Goal: Information Seeking & Learning: Learn about a topic

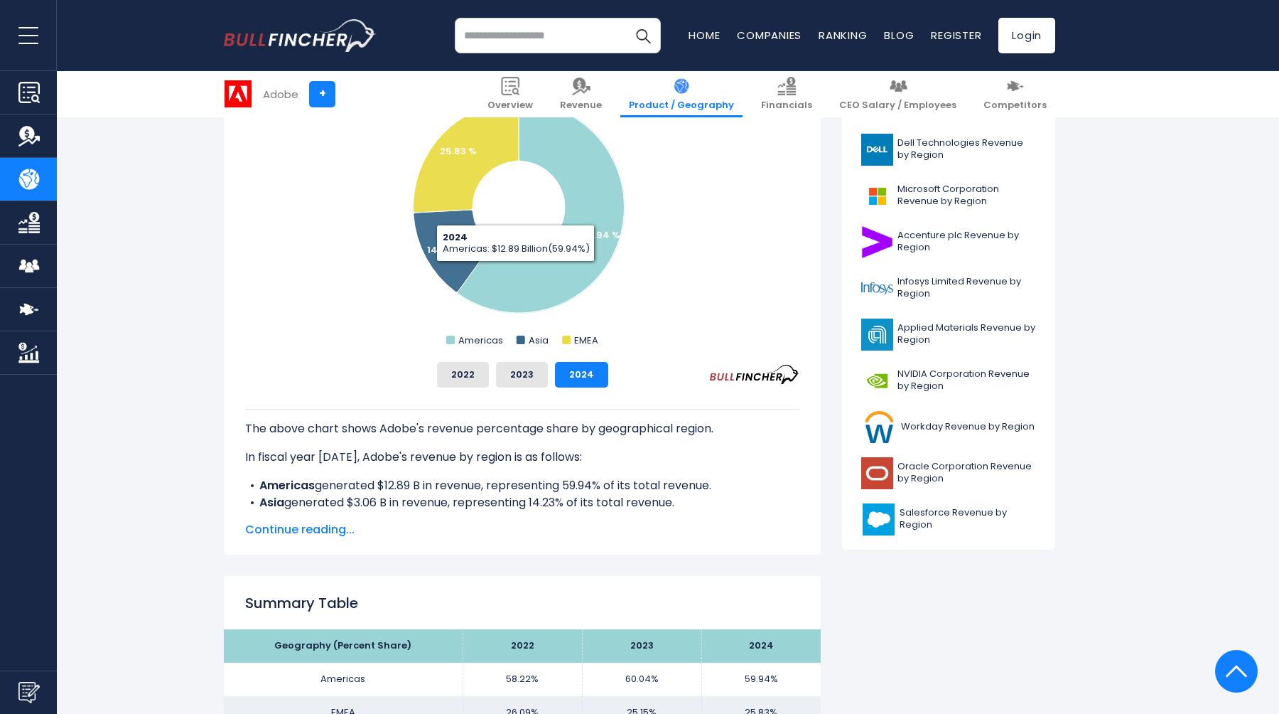
scroll to position [435, 0]
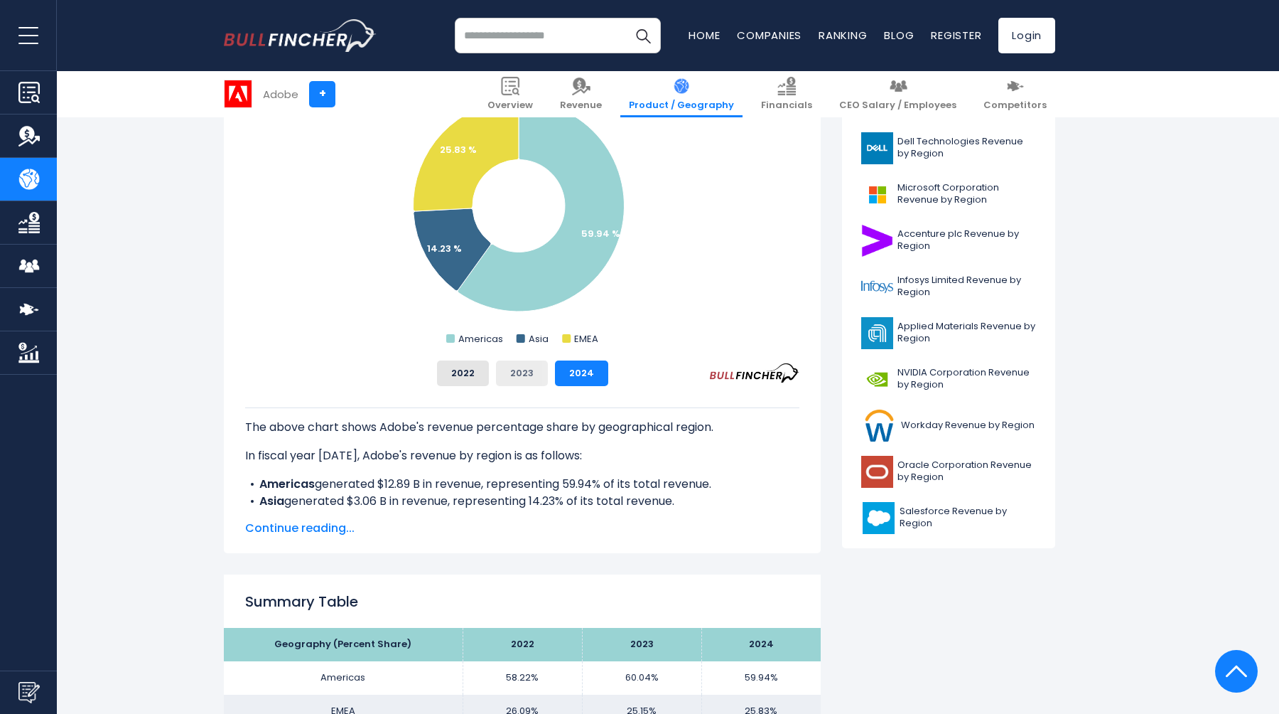
click at [530, 376] on button "2023" at bounding box center [522, 373] width 52 height 26
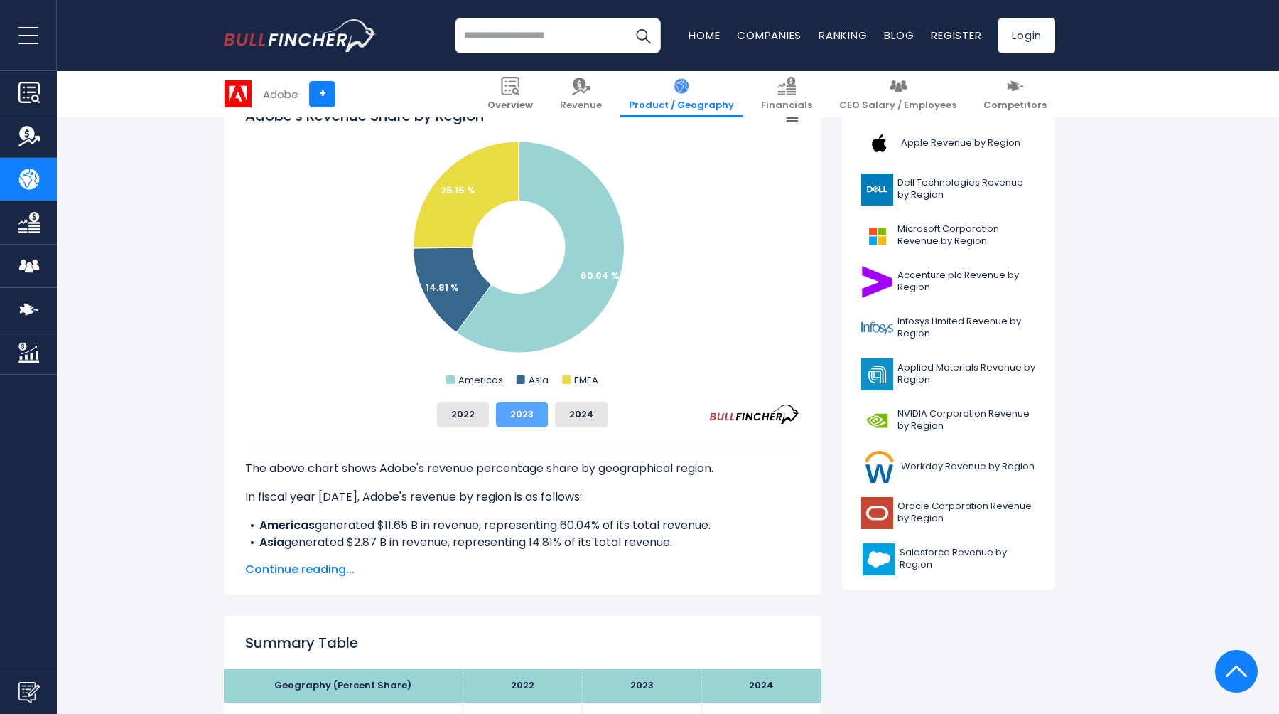
scroll to position [384, 0]
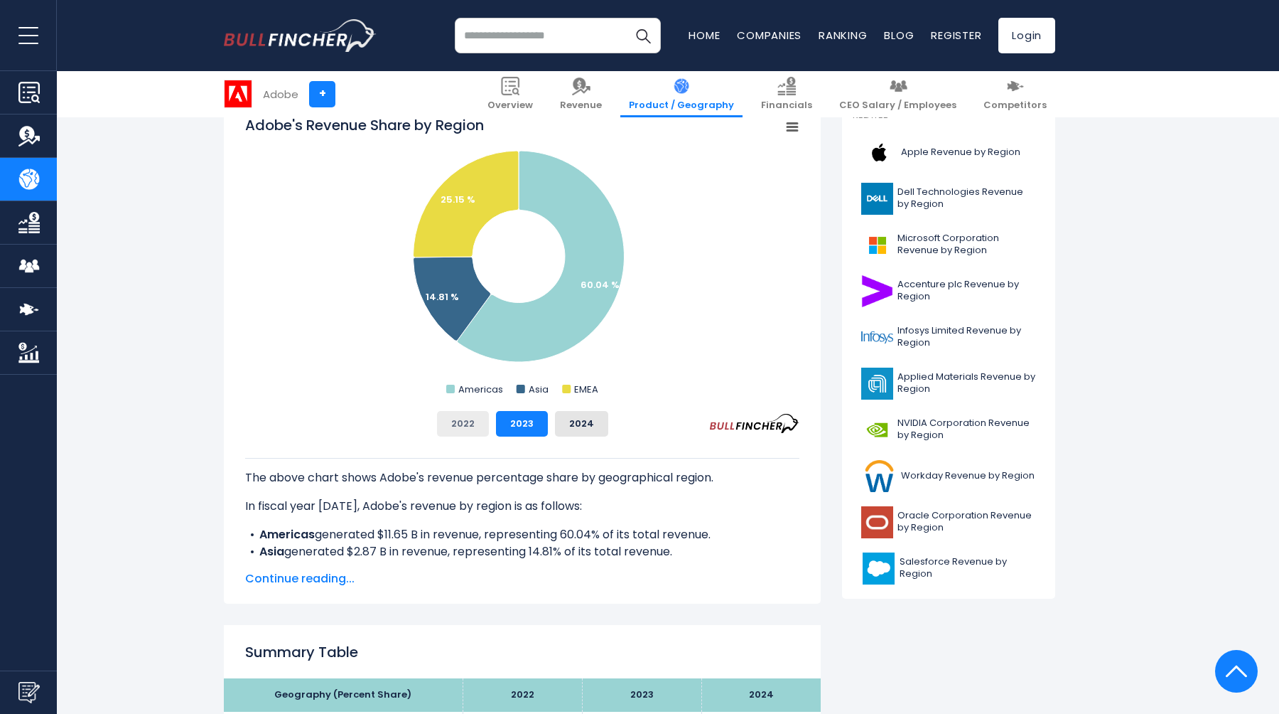
click at [465, 432] on button "2022" at bounding box center [463, 424] width 52 height 26
click at [526, 425] on button "2023" at bounding box center [522, 424] width 52 height 26
click at [581, 424] on button "2024" at bounding box center [581, 424] width 53 height 26
click at [542, 425] on button "2023" at bounding box center [522, 424] width 52 height 26
click at [472, 424] on button "2022" at bounding box center [463, 424] width 52 height 26
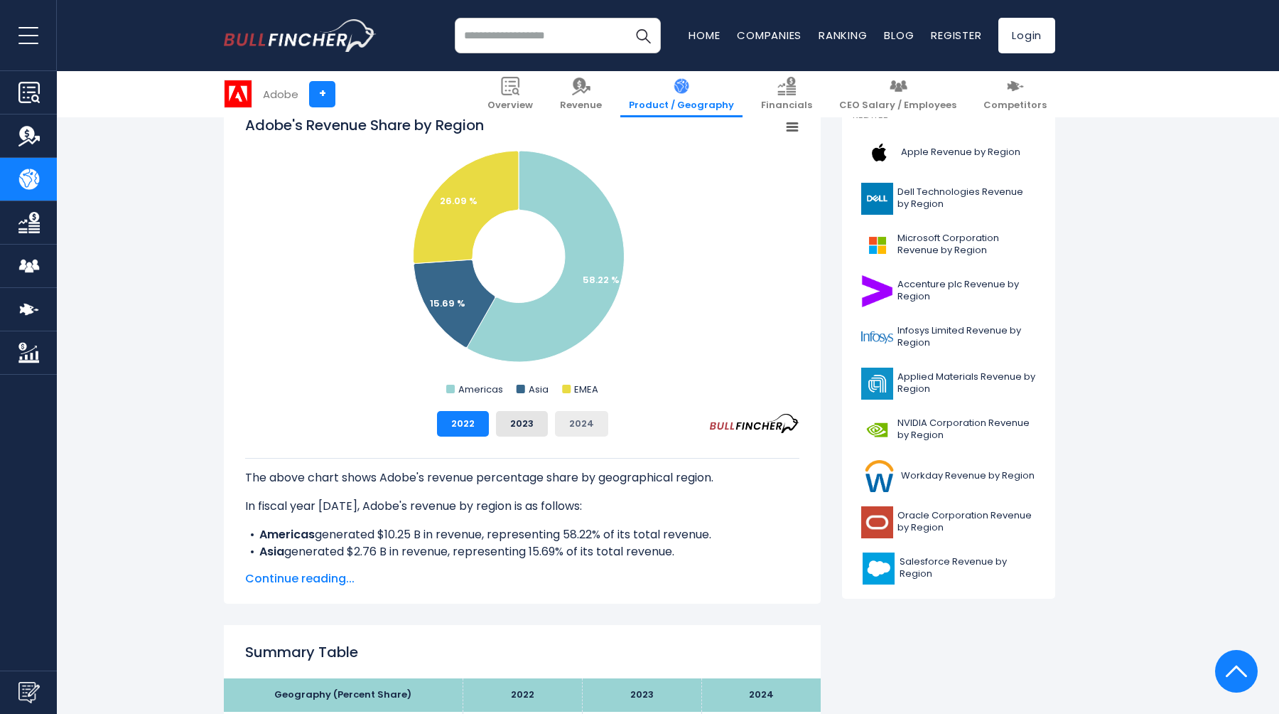
click at [555, 425] on button "2024" at bounding box center [581, 424] width 53 height 26
click at [532, 422] on button "2023" at bounding box center [522, 424] width 52 height 26
click at [468, 424] on button "2022" at bounding box center [463, 424] width 52 height 26
click at [521, 422] on button "2023" at bounding box center [522, 424] width 52 height 26
click at [564, 422] on button "2024" at bounding box center [581, 424] width 53 height 26
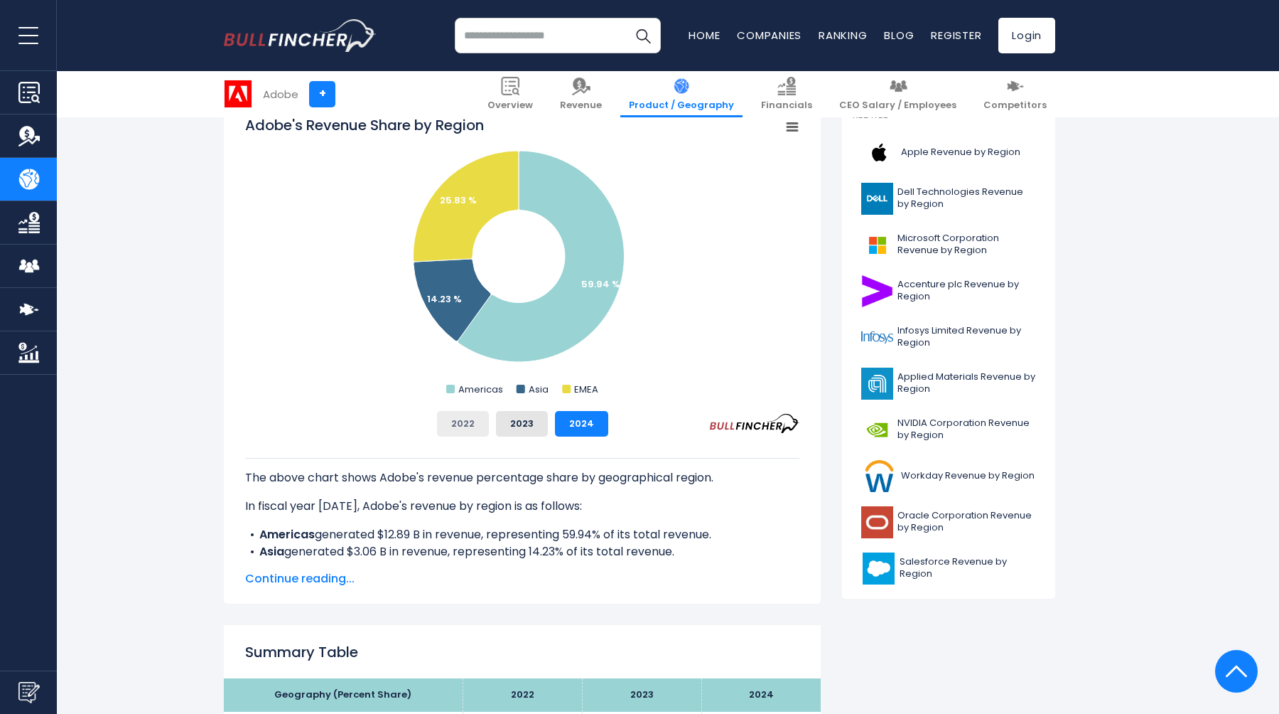
click at [473, 421] on button "2022" at bounding box center [463, 424] width 52 height 26
click at [508, 421] on button "2023" at bounding box center [522, 424] width 52 height 26
click at [559, 421] on button "2024" at bounding box center [581, 424] width 53 height 26
click at [468, 421] on button "2022" at bounding box center [463, 424] width 52 height 26
click at [515, 421] on button "2023" at bounding box center [522, 424] width 52 height 26
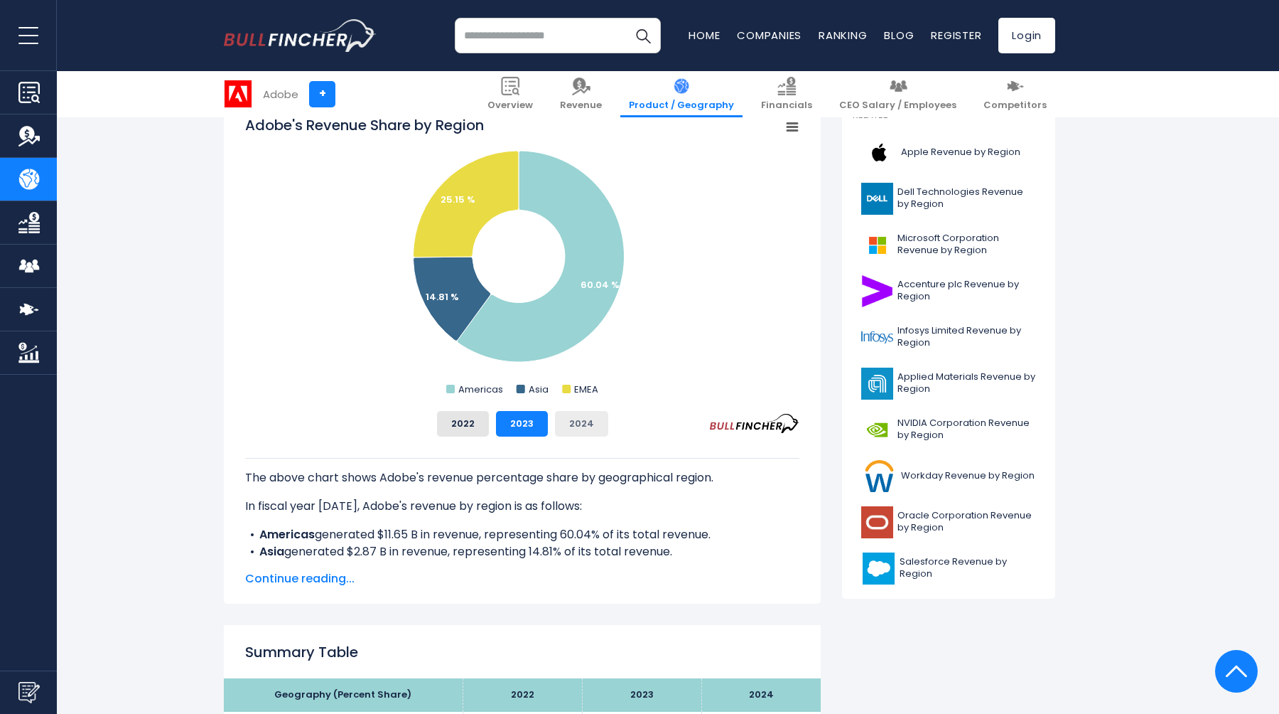
click at [574, 421] on button "2024" at bounding box center [581, 424] width 53 height 26
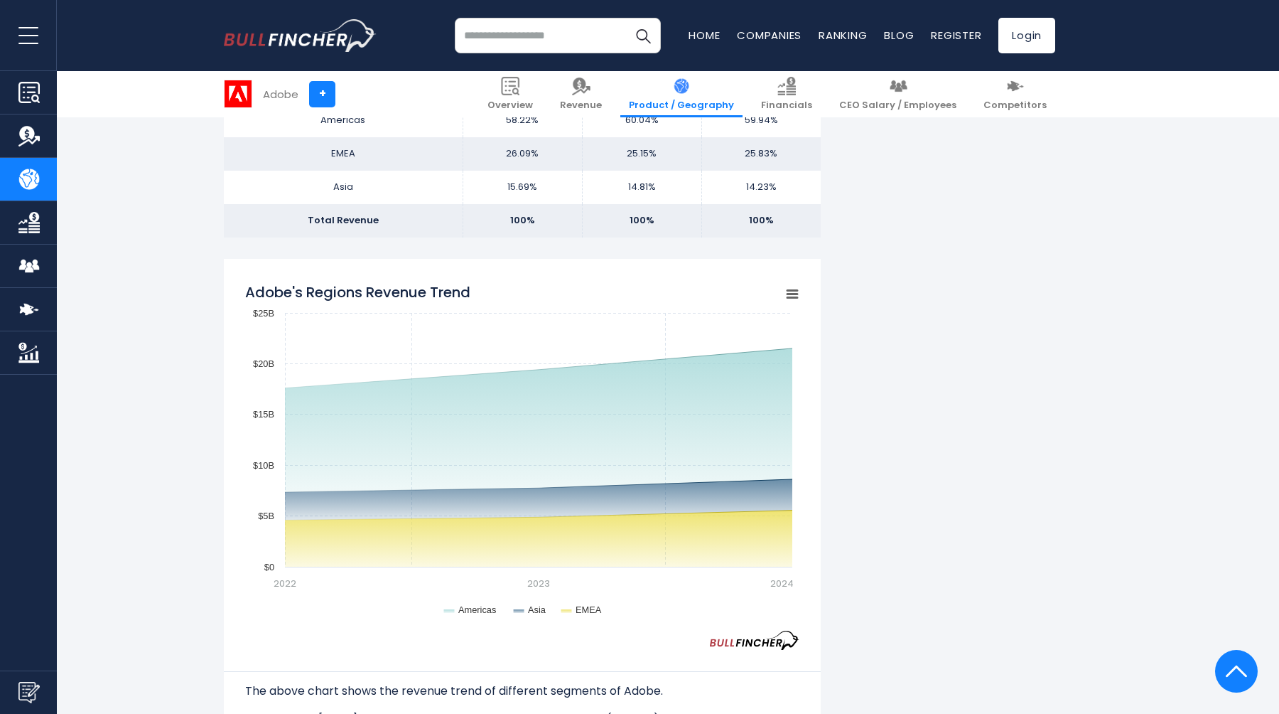
scroll to position [996, 0]
